Goal: Task Accomplishment & Management: Manage account settings

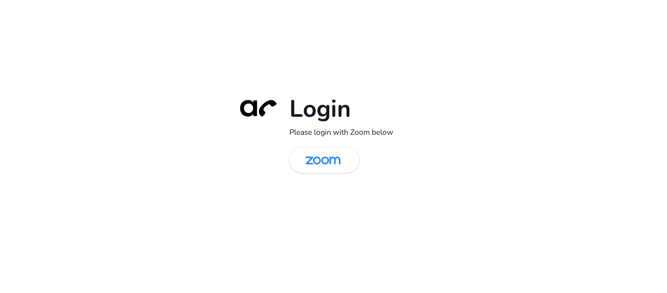
drag, startPoint x: 221, startPoint y: 166, endPoint x: 347, endPoint y: 140, distance: 128.7
click at [221, 166] on div "Login Please login with Zoom below" at bounding box center [333, 146] width 667 height 293
click at [346, 155] on img at bounding box center [323, 160] width 51 height 24
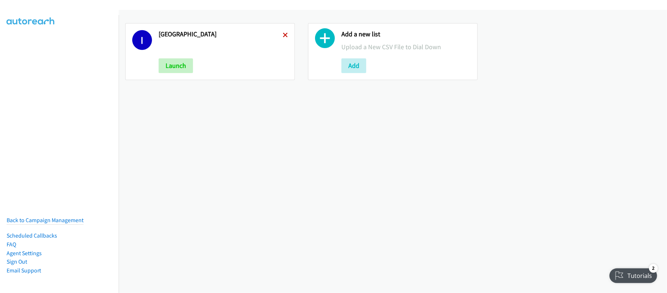
click at [284, 34] on icon at bounding box center [285, 35] width 5 height 5
